Goal: Find specific page/section: Find specific page/section

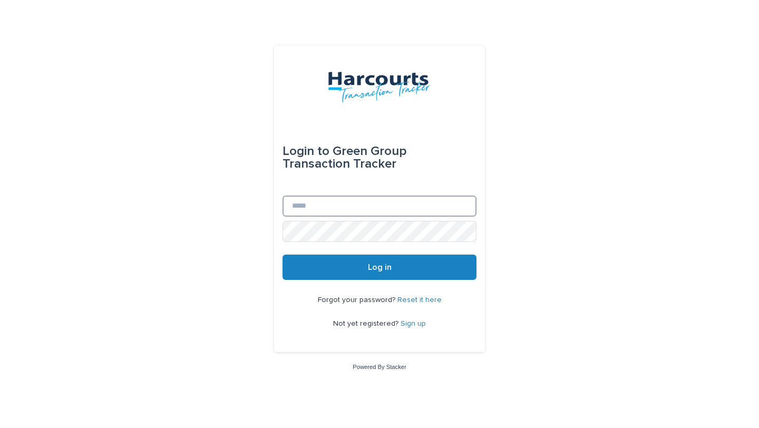
type input "**********"
click at [337, 268] on button "Log in" at bounding box center [379, 266] width 194 height 25
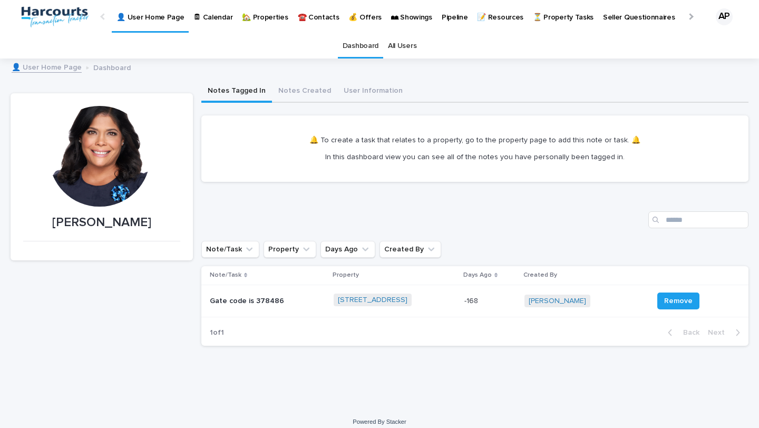
click at [260, 15] on p "🏡 Properties" at bounding box center [265, 11] width 46 height 22
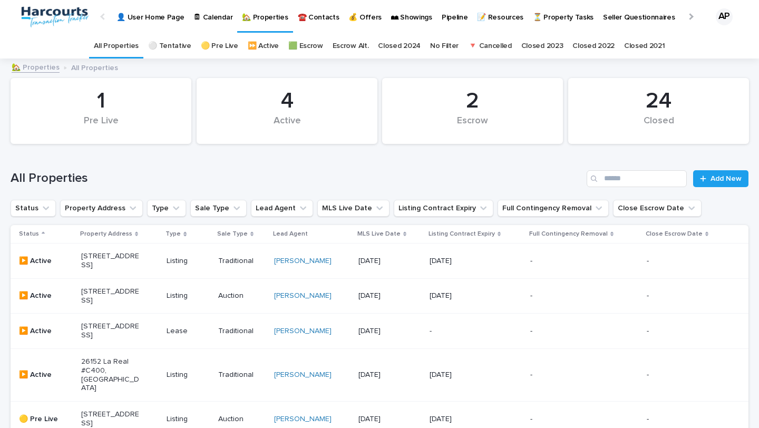
click at [256, 11] on p "🏡 Properties" at bounding box center [265, 11] width 46 height 22
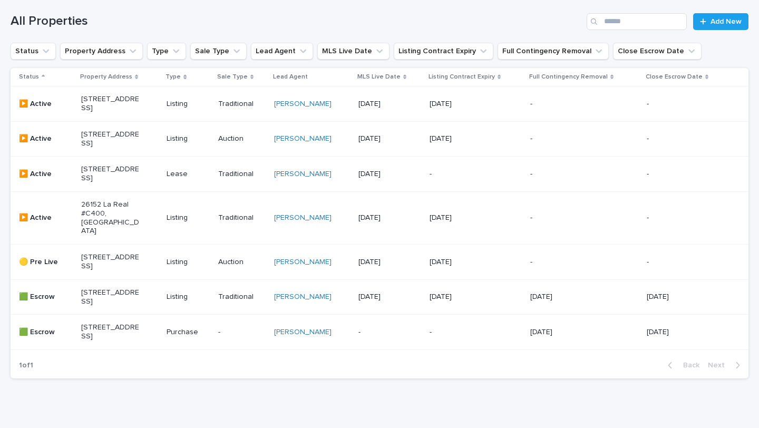
scroll to position [158, 0]
click at [110, 234] on p "26152 La Real #C400, [GEOGRAPHIC_DATA]" at bounding box center [110, 216] width 58 height 35
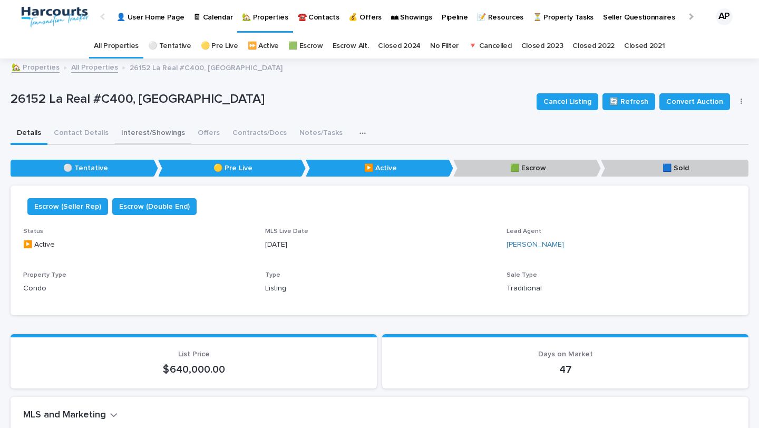
click at [160, 132] on button "Interest/Showings" at bounding box center [153, 134] width 76 height 22
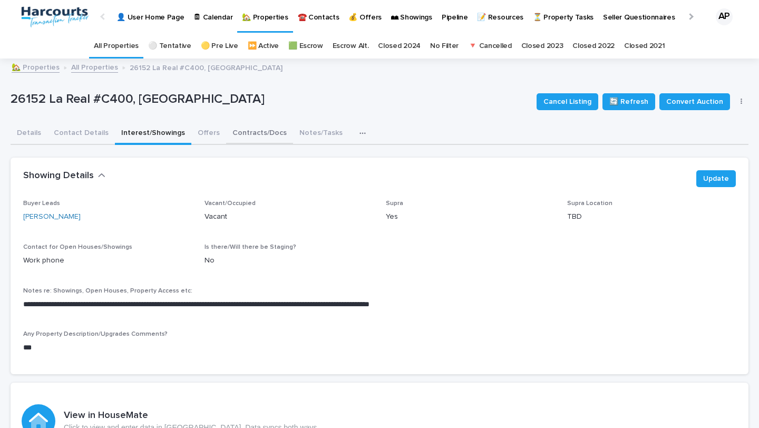
click at [253, 136] on button "Contracts/Docs" at bounding box center [259, 134] width 67 height 22
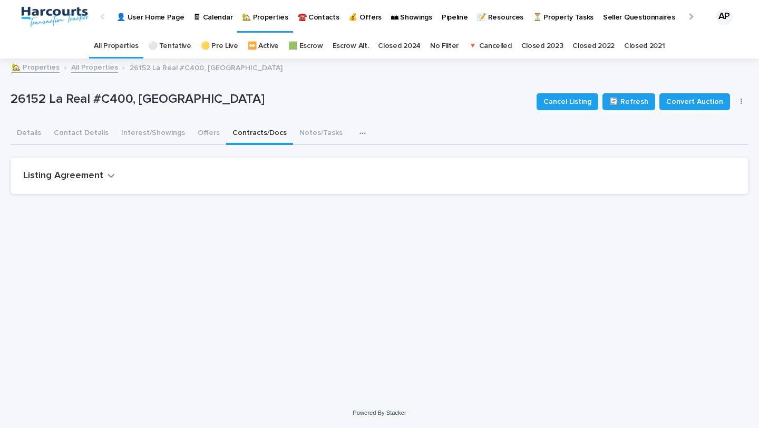
click at [137, 179] on div "Listing Agreement" at bounding box center [377, 176] width 708 height 12
click at [109, 173] on icon "button" at bounding box center [110, 175] width 7 height 9
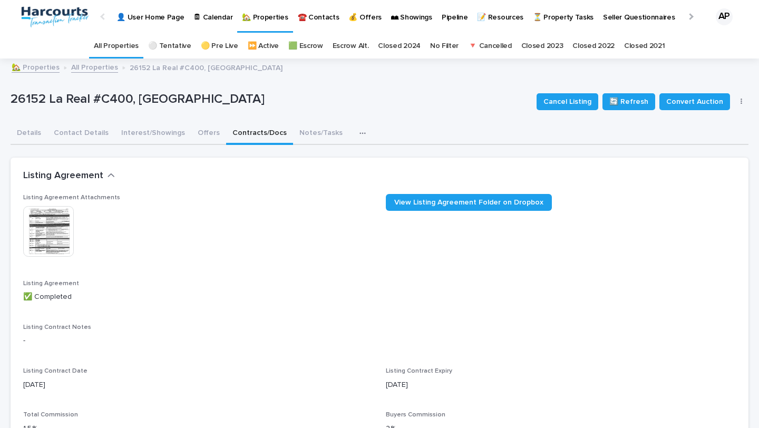
scroll to position [36, 0]
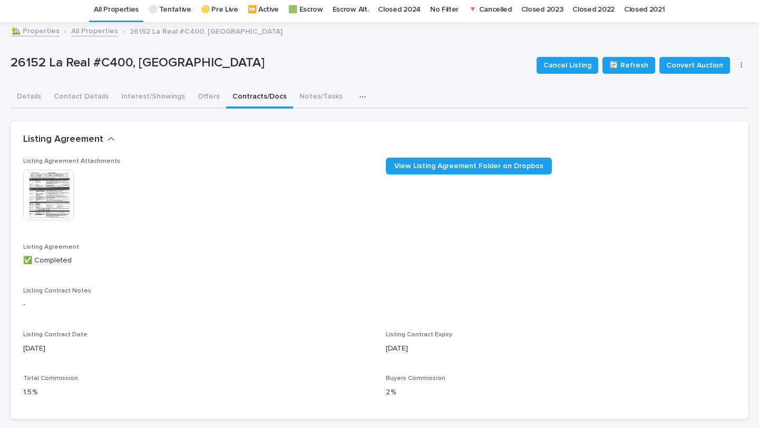
click at [44, 198] on img at bounding box center [48, 195] width 51 height 51
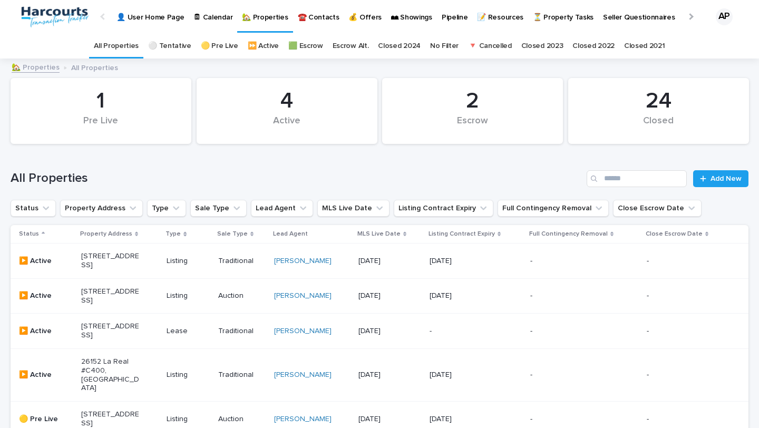
click at [246, 21] on p "🏡 Properties" at bounding box center [265, 11] width 46 height 22
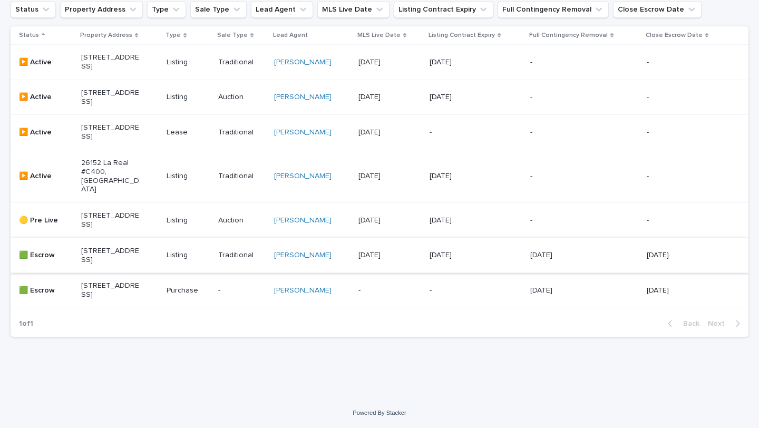
scroll to position [221, 0]
click at [122, 194] on p "26152 La Real #C400, [GEOGRAPHIC_DATA]" at bounding box center [110, 176] width 58 height 35
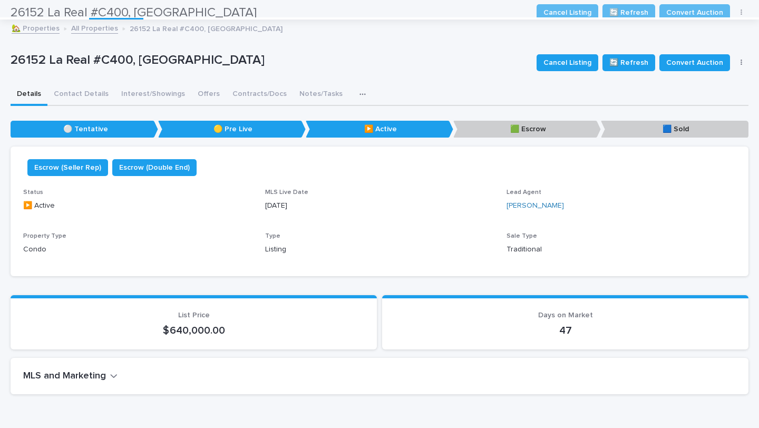
scroll to position [34, 0]
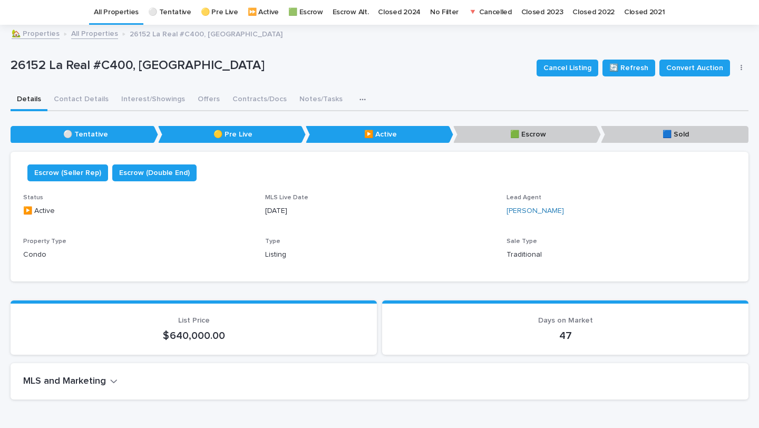
click at [359, 101] on icon "button" at bounding box center [362, 99] width 6 height 7
click at [382, 89] on div "26152 La Real #C400, Mission Viejo, CA 92691 Cancel Listing 🔄 Refresh Convert A…" at bounding box center [380, 68] width 738 height 42
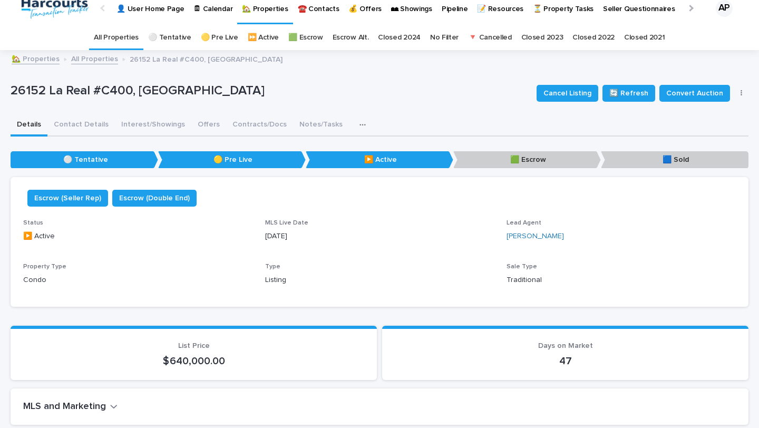
scroll to position [0, 0]
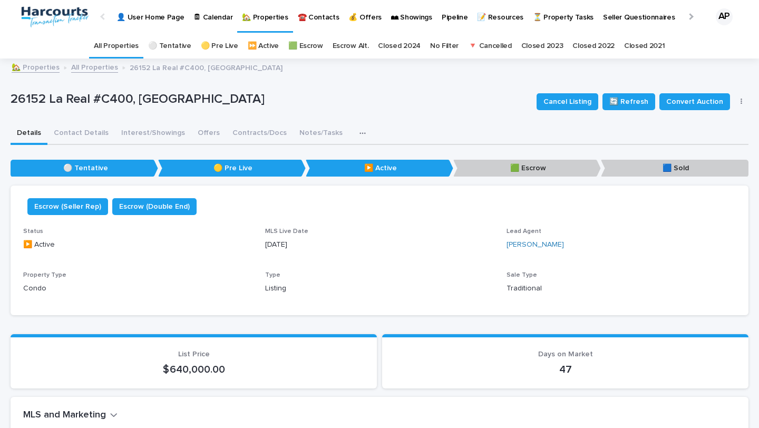
click at [734, 105] on div "Cancel Listing 🔄 Refresh Convert Auction Update Details" at bounding box center [640, 102] width 217 height 42
click at [740, 104] on icon "button" at bounding box center [741, 101] width 2 height 7
click at [699, 125] on span "Update Details" at bounding box center [705, 122] width 50 height 11
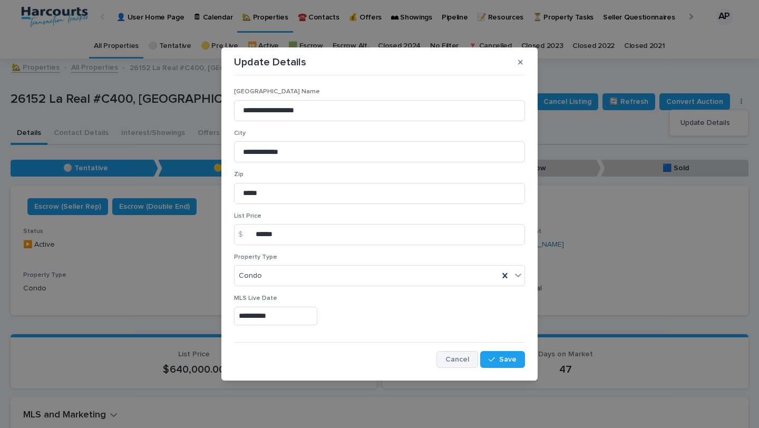
click at [462, 355] on button "Cancel" at bounding box center [457, 359] width 42 height 17
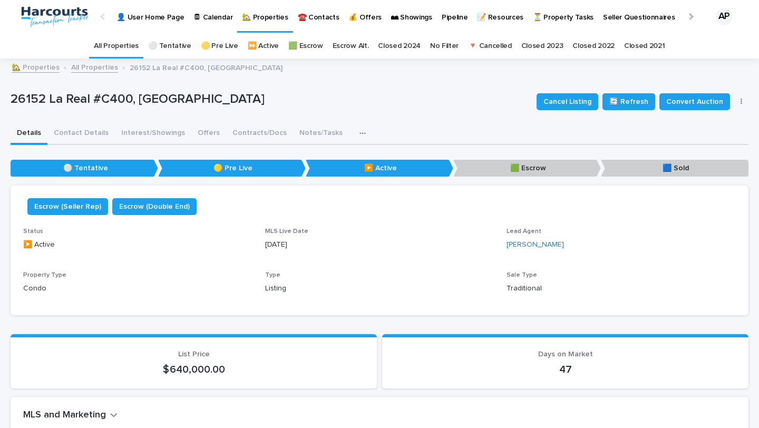
click at [274, 281] on div "Listing" at bounding box center [379, 287] width 229 height 13
click at [274, 275] on span "Type" at bounding box center [272, 275] width 15 height 6
click at [273, 287] on p "Listing" at bounding box center [379, 288] width 229 height 11
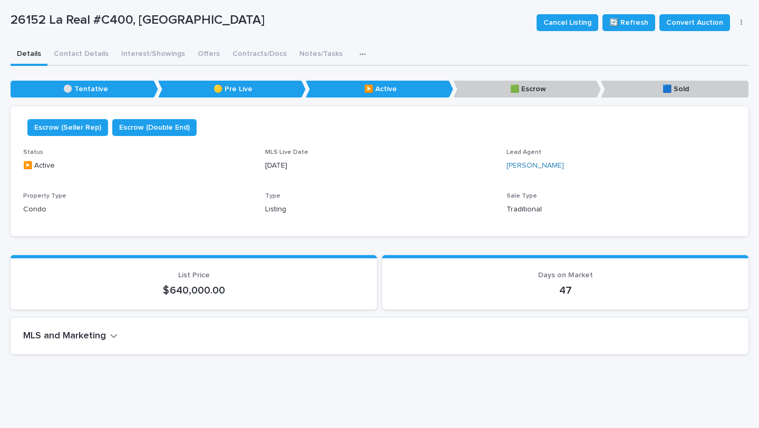
scroll to position [96, 0]
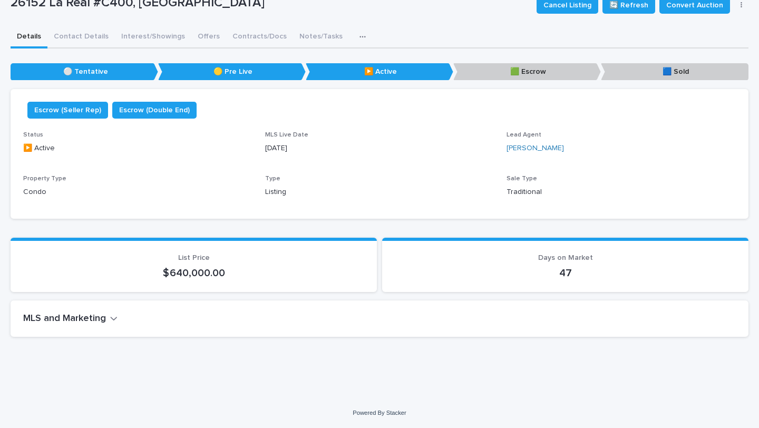
click at [269, 315] on div "MLS and Marketing" at bounding box center [377, 319] width 708 height 12
click at [121, 322] on div "MLS and Marketing" at bounding box center [377, 319] width 708 height 12
click at [109, 320] on button "MLS and Marketing" at bounding box center [70, 319] width 94 height 12
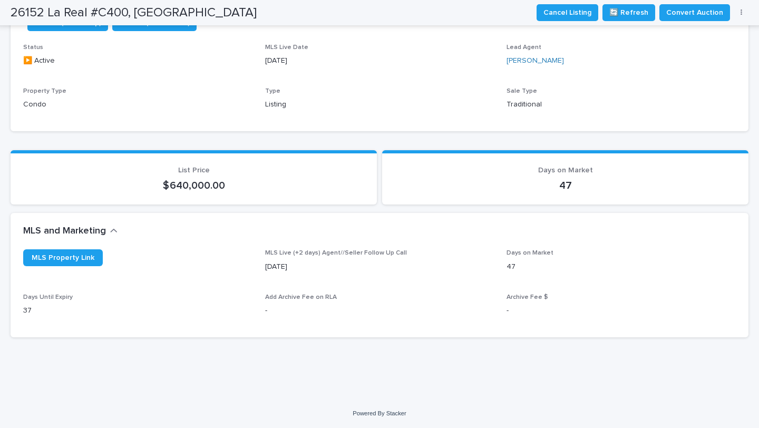
scroll to position [0, 0]
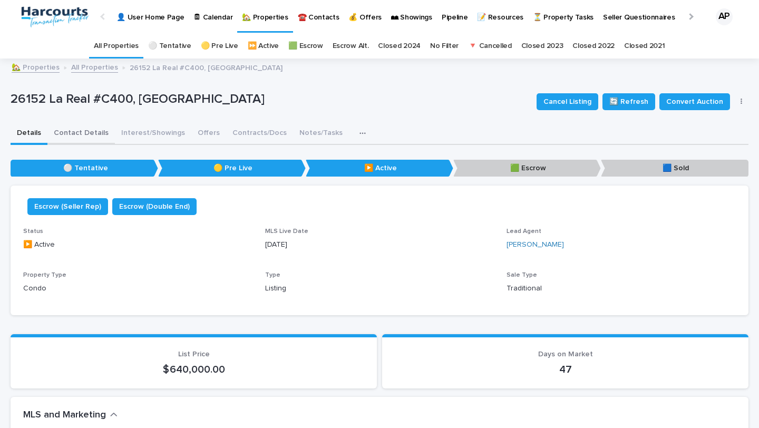
click at [90, 133] on button "Contact Details" at bounding box center [80, 134] width 67 height 22
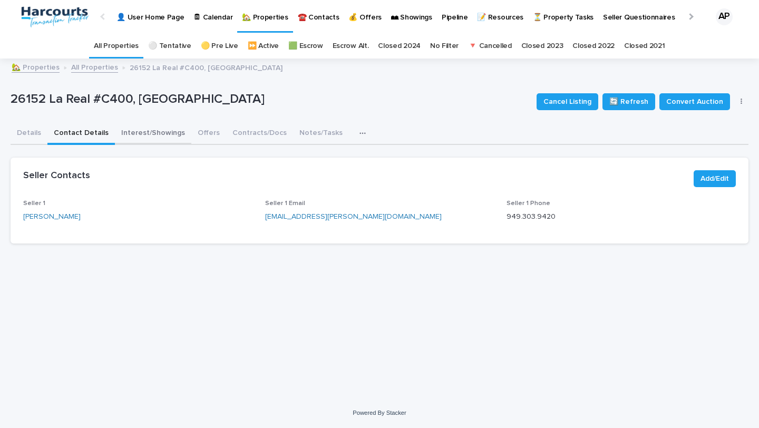
click at [140, 134] on button "Interest/Showings" at bounding box center [153, 134] width 76 height 22
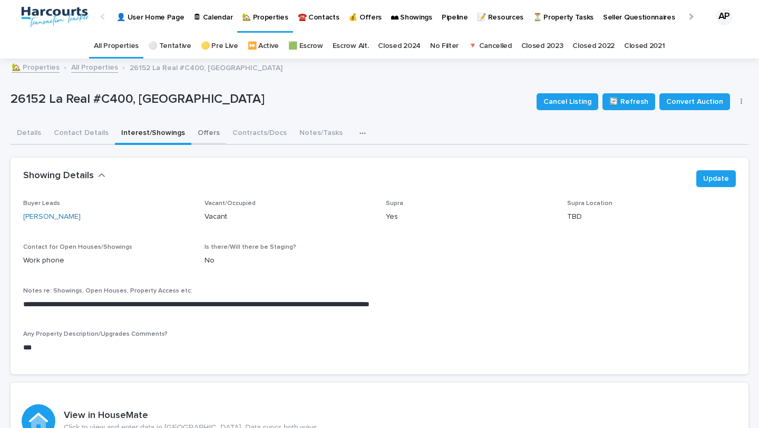
click at [211, 125] on button "Offers" at bounding box center [208, 134] width 35 height 22
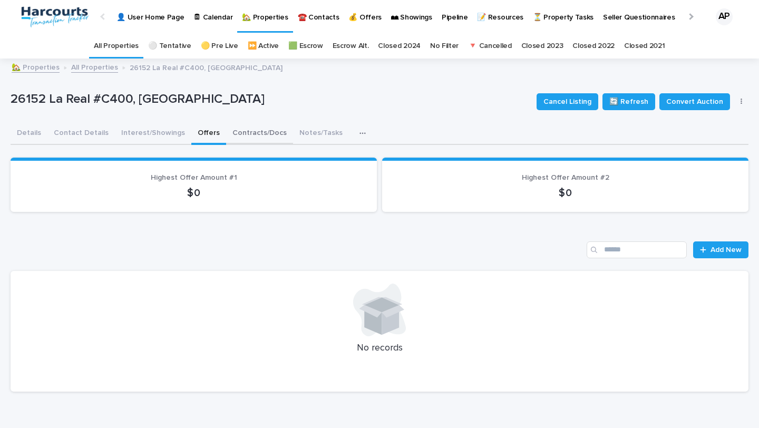
click at [243, 134] on button "Contracts/Docs" at bounding box center [259, 134] width 67 height 22
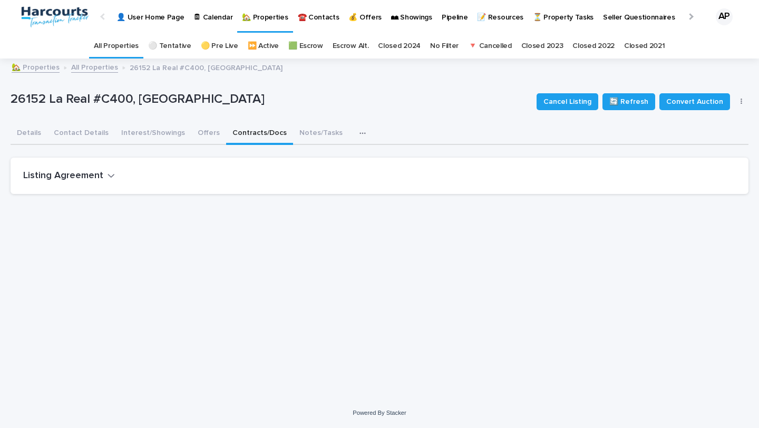
click at [114, 176] on div "Listing Agreement" at bounding box center [377, 176] width 708 height 12
click at [108, 176] on icon "button" at bounding box center [111, 176] width 6 height 4
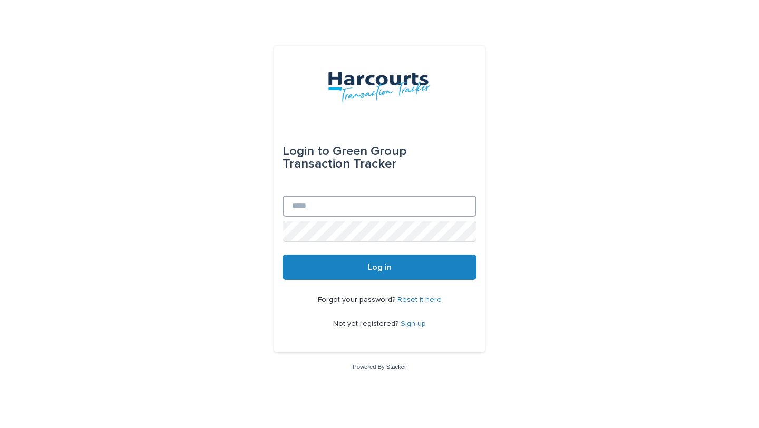
type input "**********"
click at [298, 269] on button "Log in" at bounding box center [379, 266] width 194 height 25
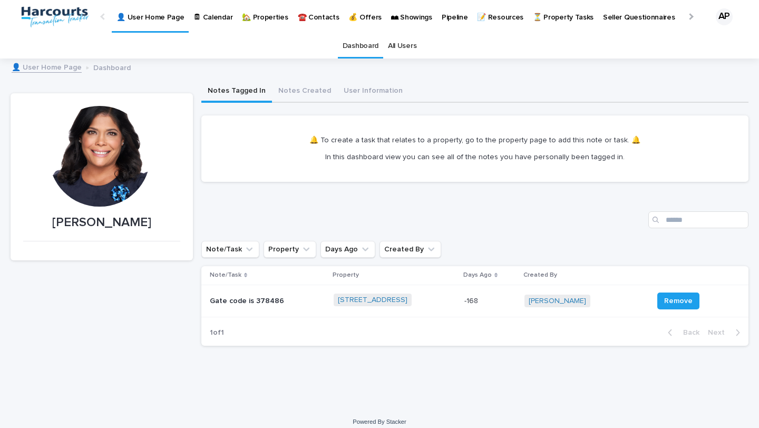
click at [259, 22] on link "🏡 Properties" at bounding box center [264, 16] width 55 height 33
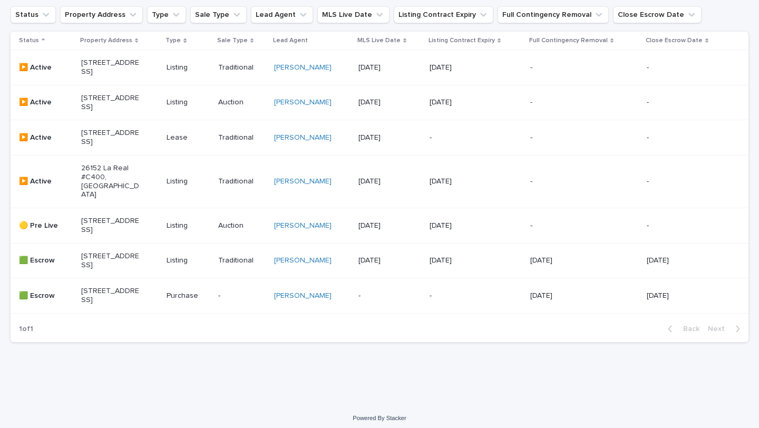
scroll to position [194, 0]
click at [117, 233] on p "[STREET_ADDRESS]" at bounding box center [110, 224] width 58 height 18
